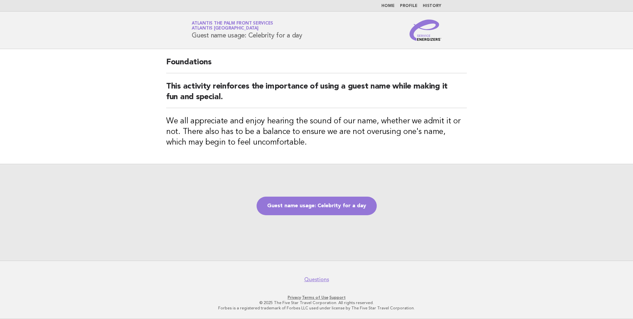
click at [387, 7] on link "Home" at bounding box center [388, 6] width 13 height 4
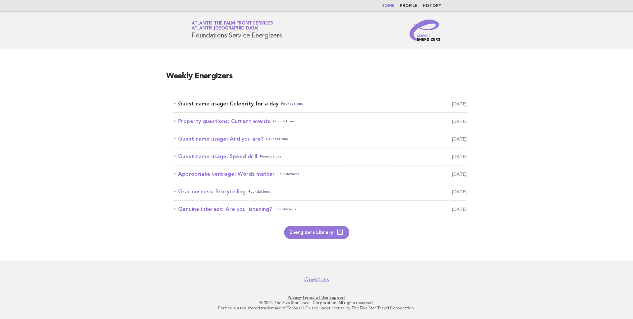
click at [218, 103] on link "Guest name usage: Celebrity for a day Foundations August 10" at bounding box center [320, 103] width 293 height 9
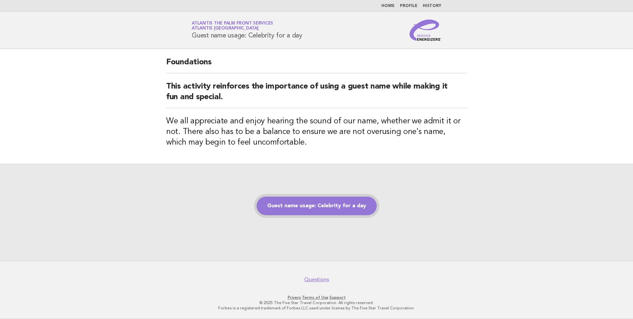
click at [314, 204] on link "Guest name usage: Celebrity for a day" at bounding box center [317, 205] width 120 height 19
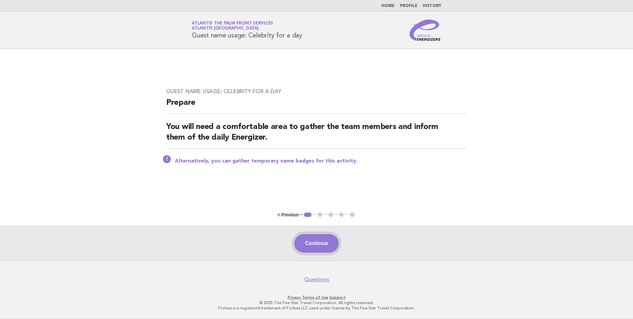
click at [313, 239] on button "Continue" at bounding box center [316, 243] width 44 height 19
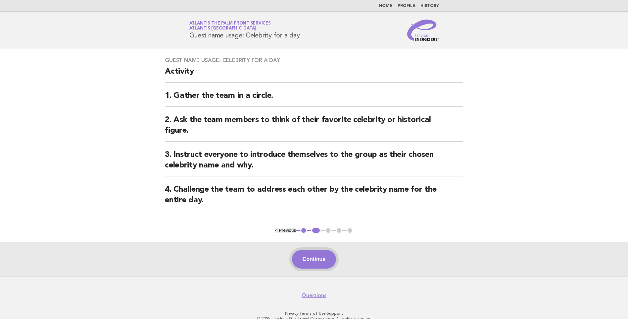
click at [307, 257] on button "Continue" at bounding box center [314, 259] width 44 height 19
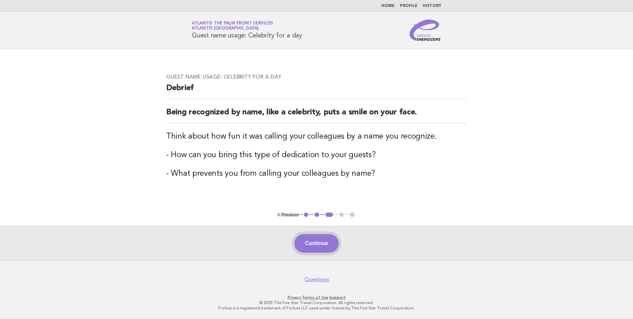
click at [313, 243] on button "Continue" at bounding box center [316, 243] width 44 height 19
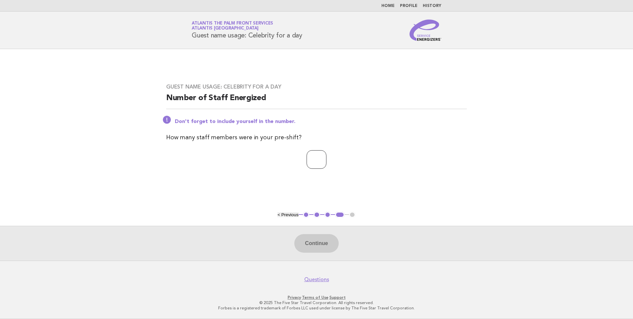
click at [318, 156] on input "number" at bounding box center [317, 159] width 20 height 19
type input "*"
click at [315, 246] on button "Continue" at bounding box center [316, 243] width 44 height 19
